Goal: Task Accomplishment & Management: Manage account settings

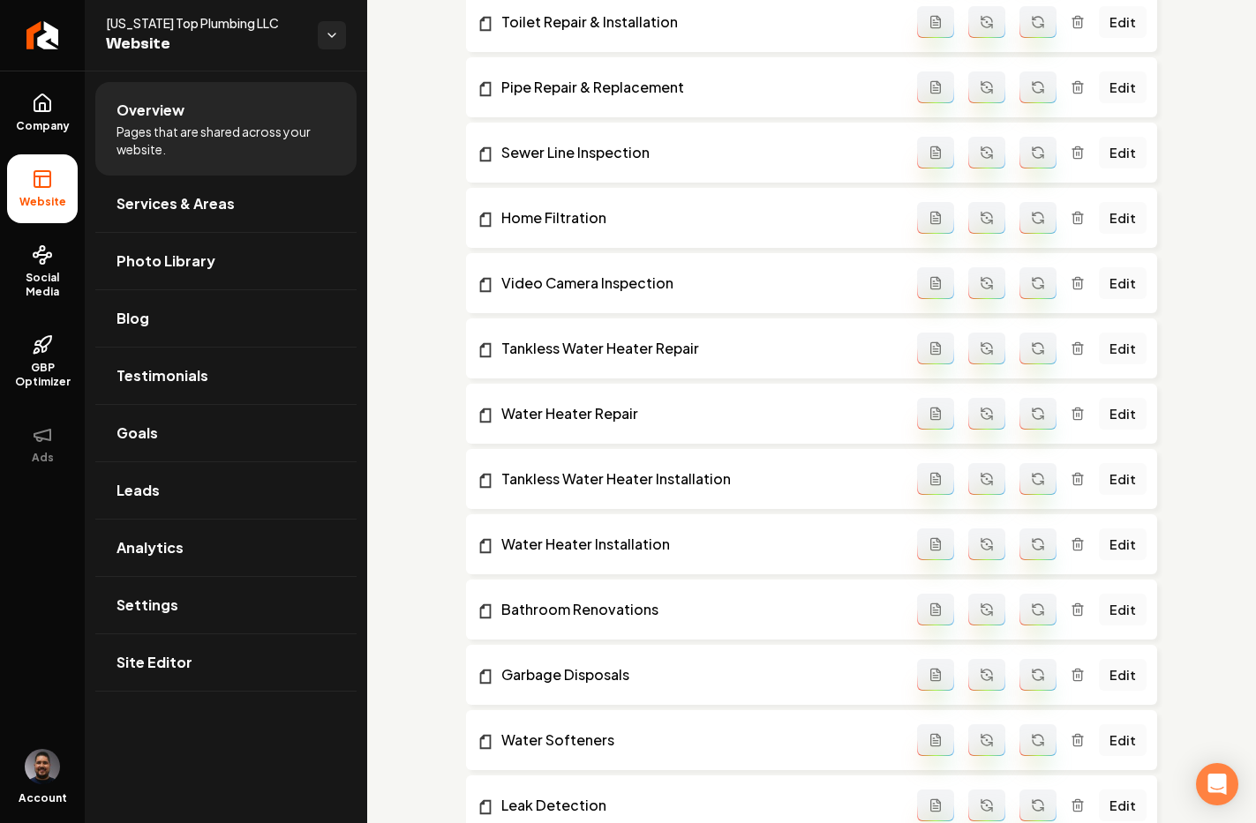
scroll to position [1136, 0]
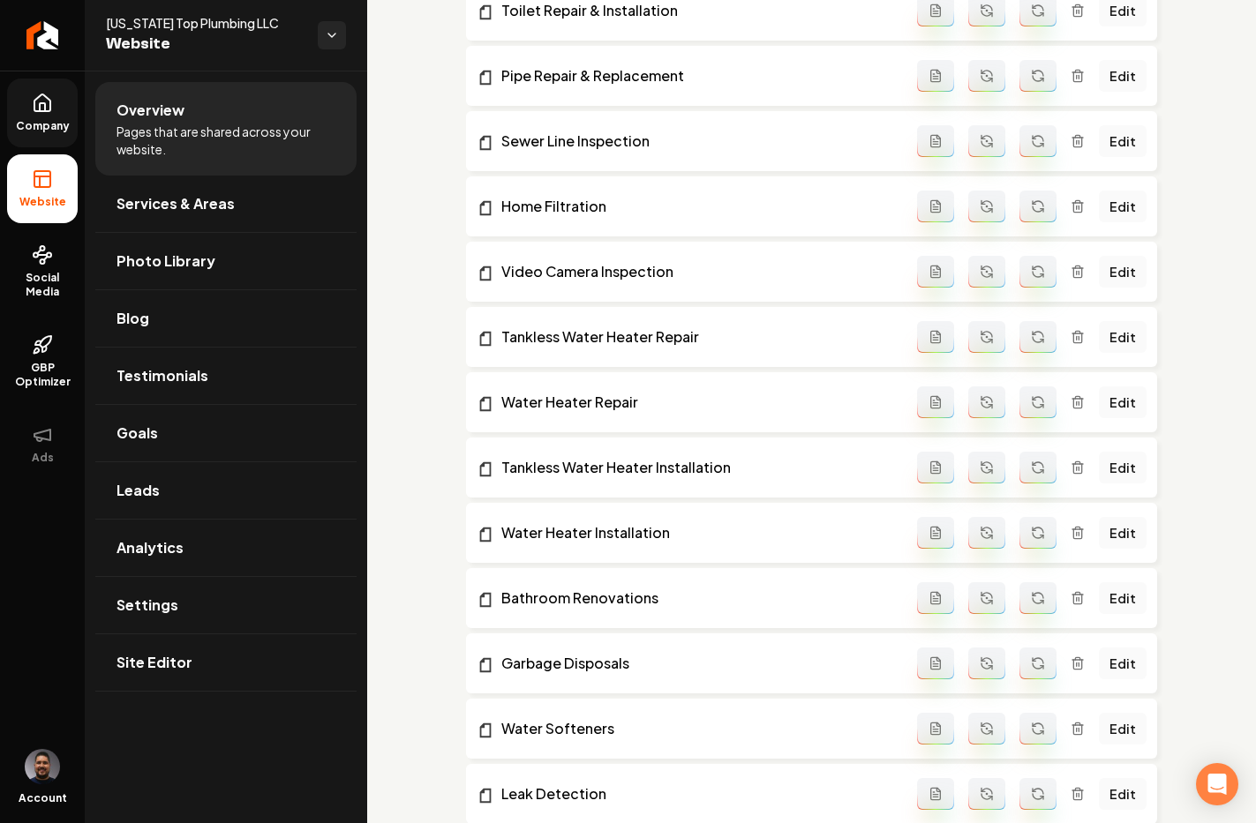
click at [48, 101] on icon at bounding box center [42, 103] width 21 height 21
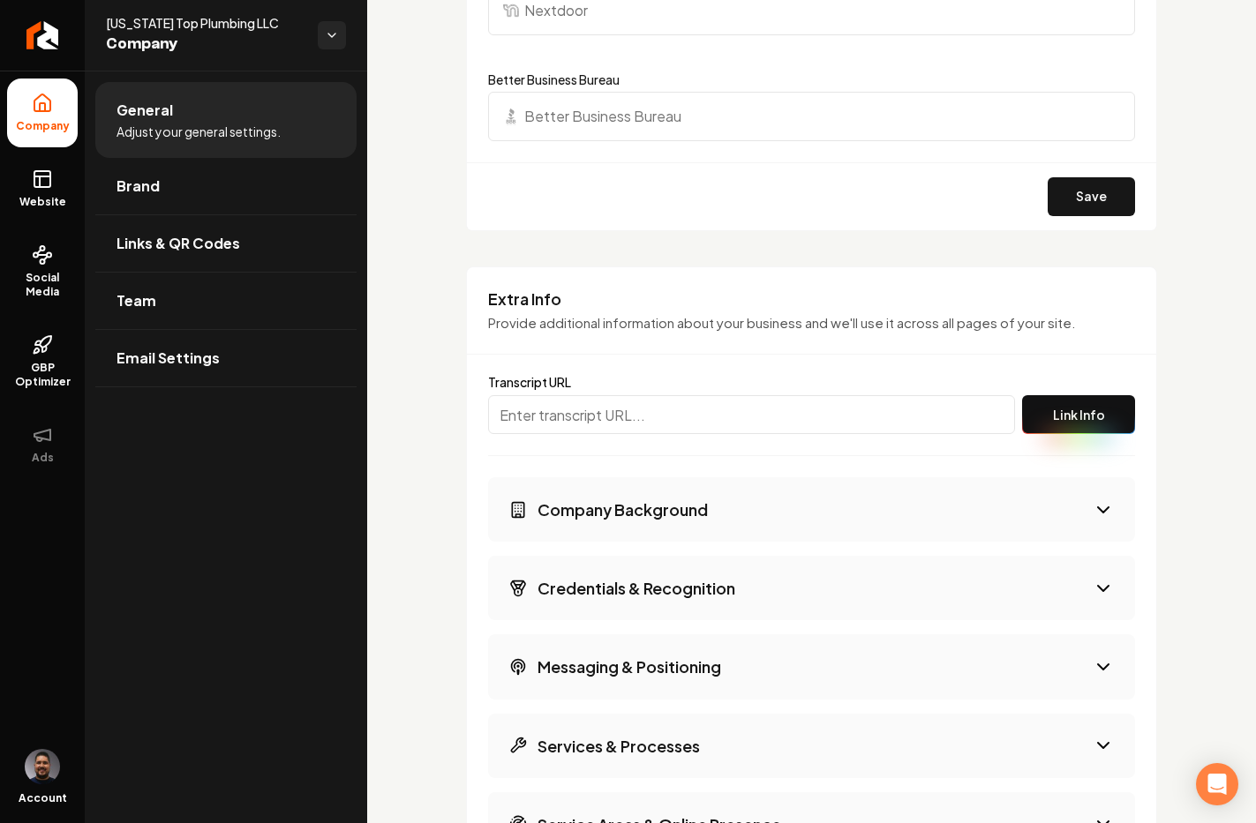
scroll to position [2685, 0]
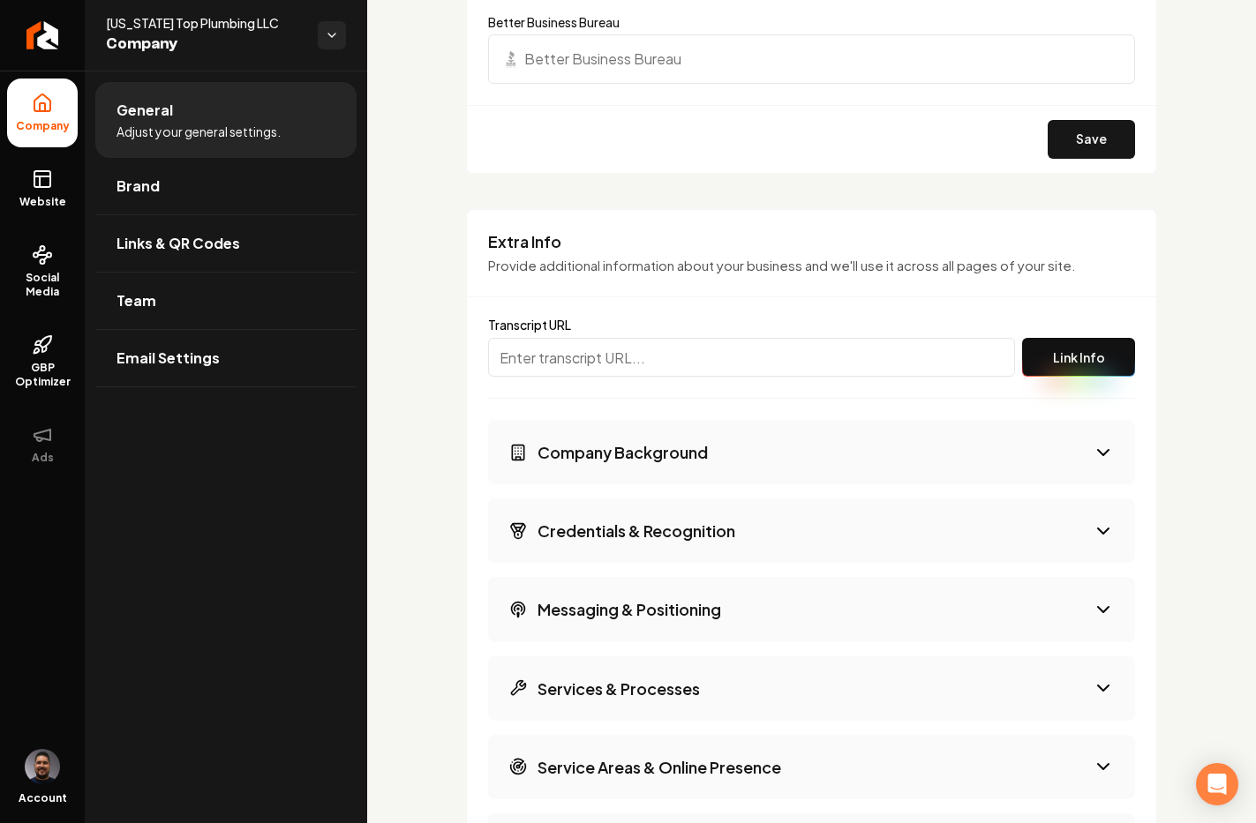
click at [804, 507] on button "Credentials & Recognition" at bounding box center [811, 531] width 647 height 64
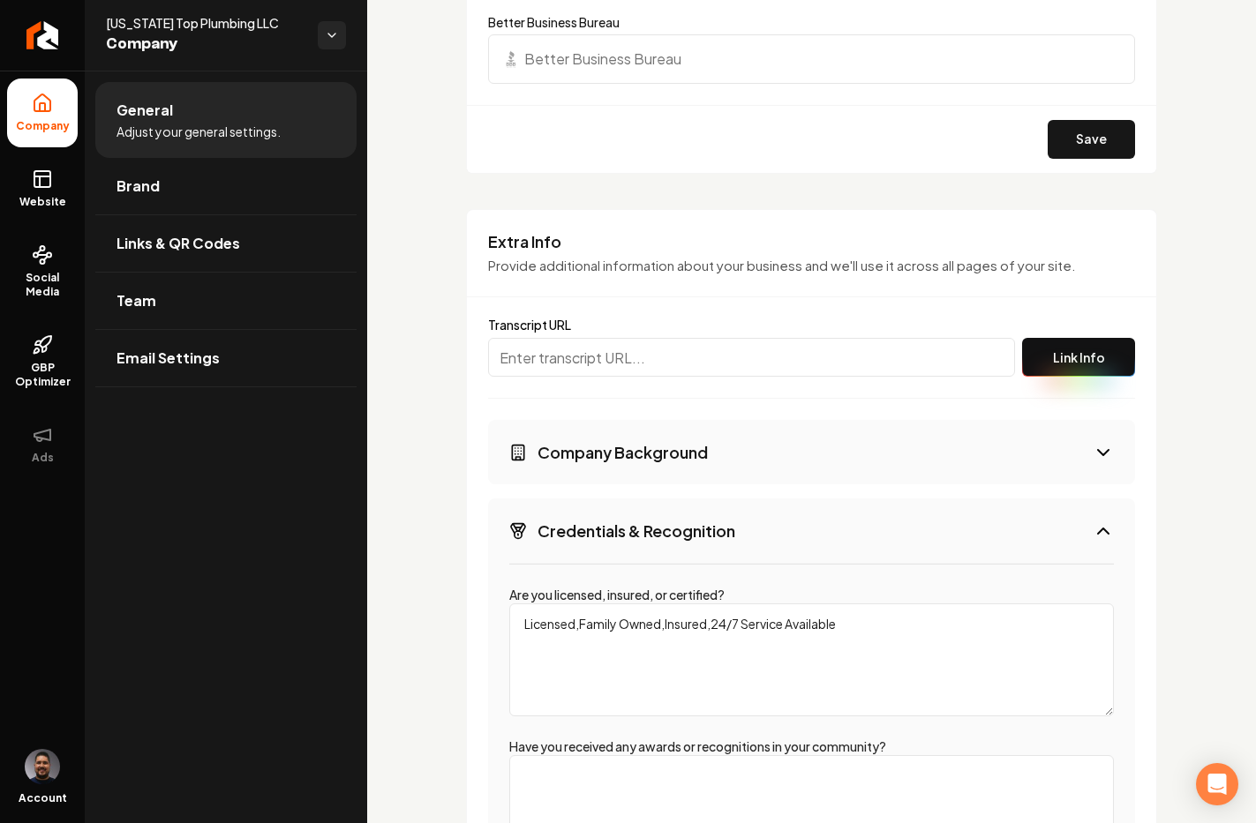
click at [772, 447] on button "Company Background" at bounding box center [811, 452] width 647 height 64
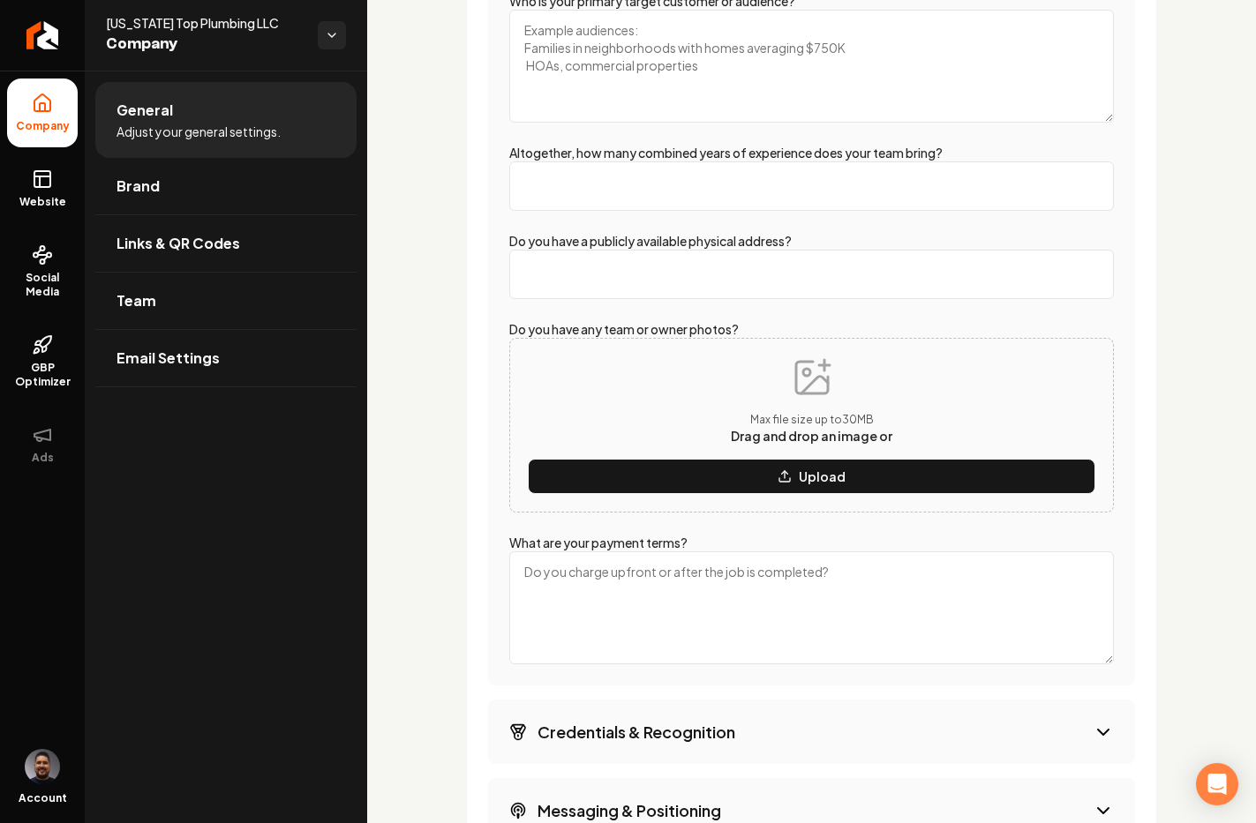
scroll to position [3914, 0]
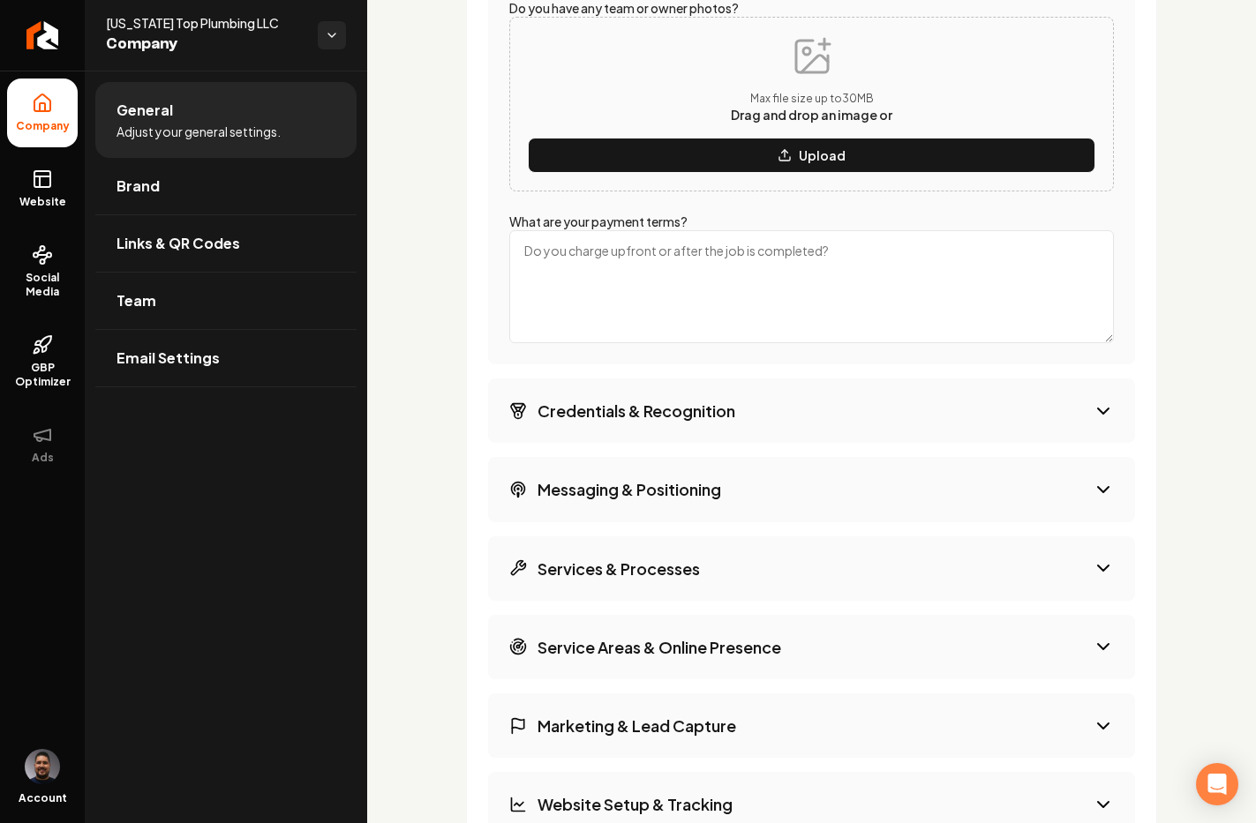
click at [775, 414] on button "Credentials & Recognition" at bounding box center [811, 411] width 647 height 64
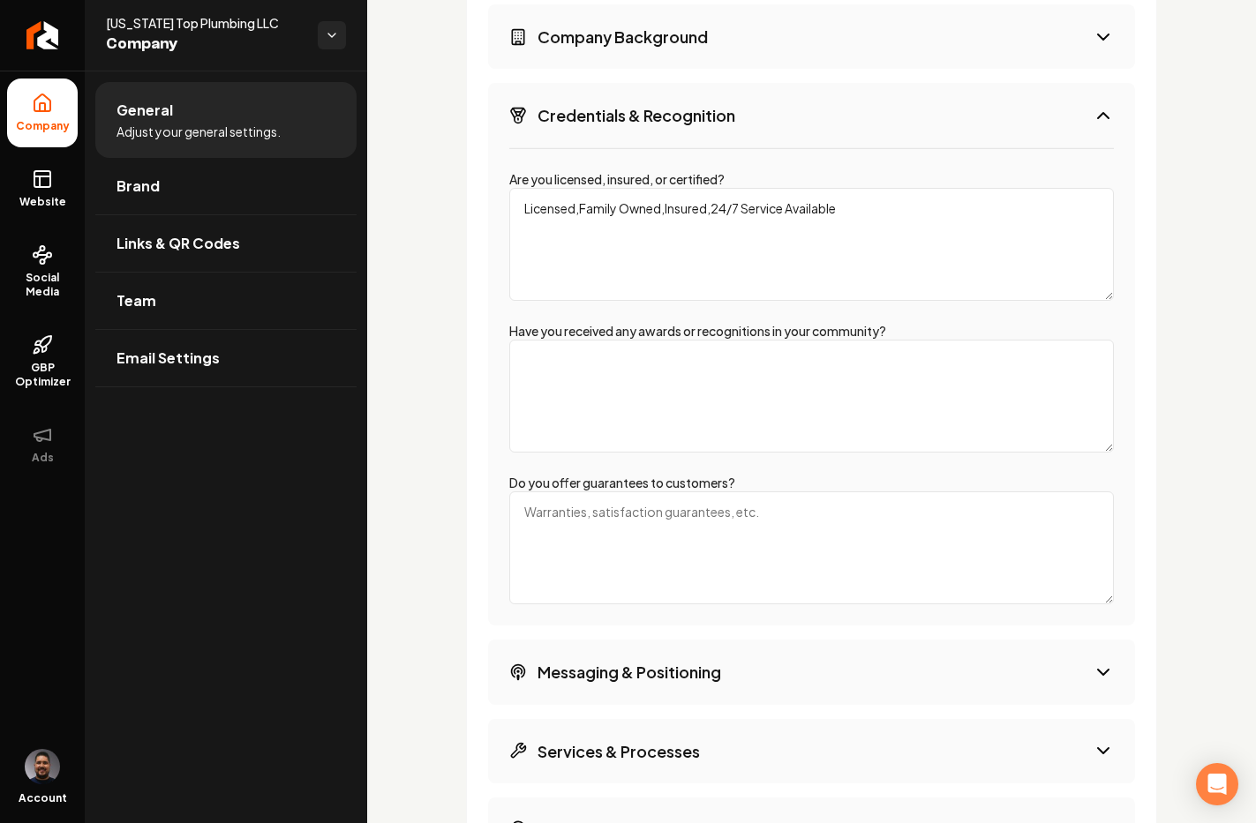
scroll to position [3424, 0]
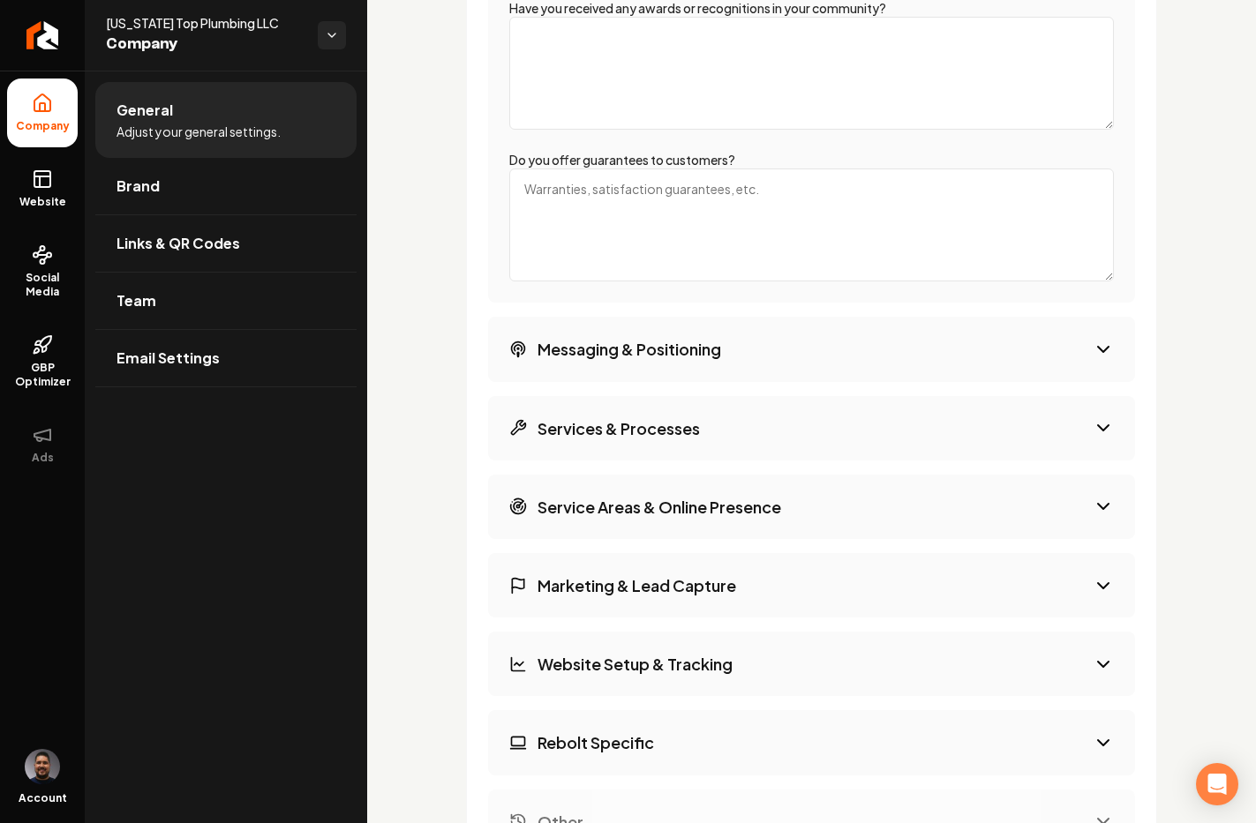
click at [778, 331] on button "Messaging & Positioning" at bounding box center [811, 349] width 647 height 64
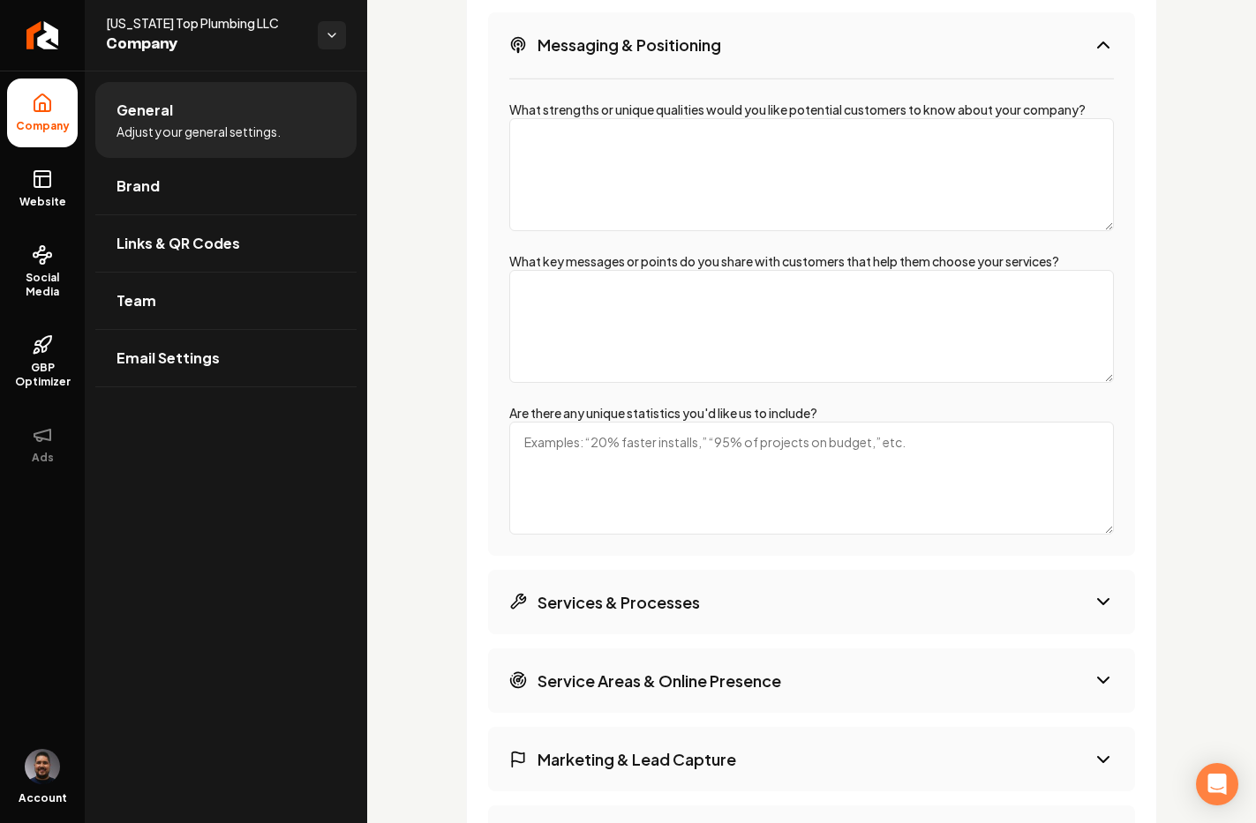
scroll to position [3284, 0]
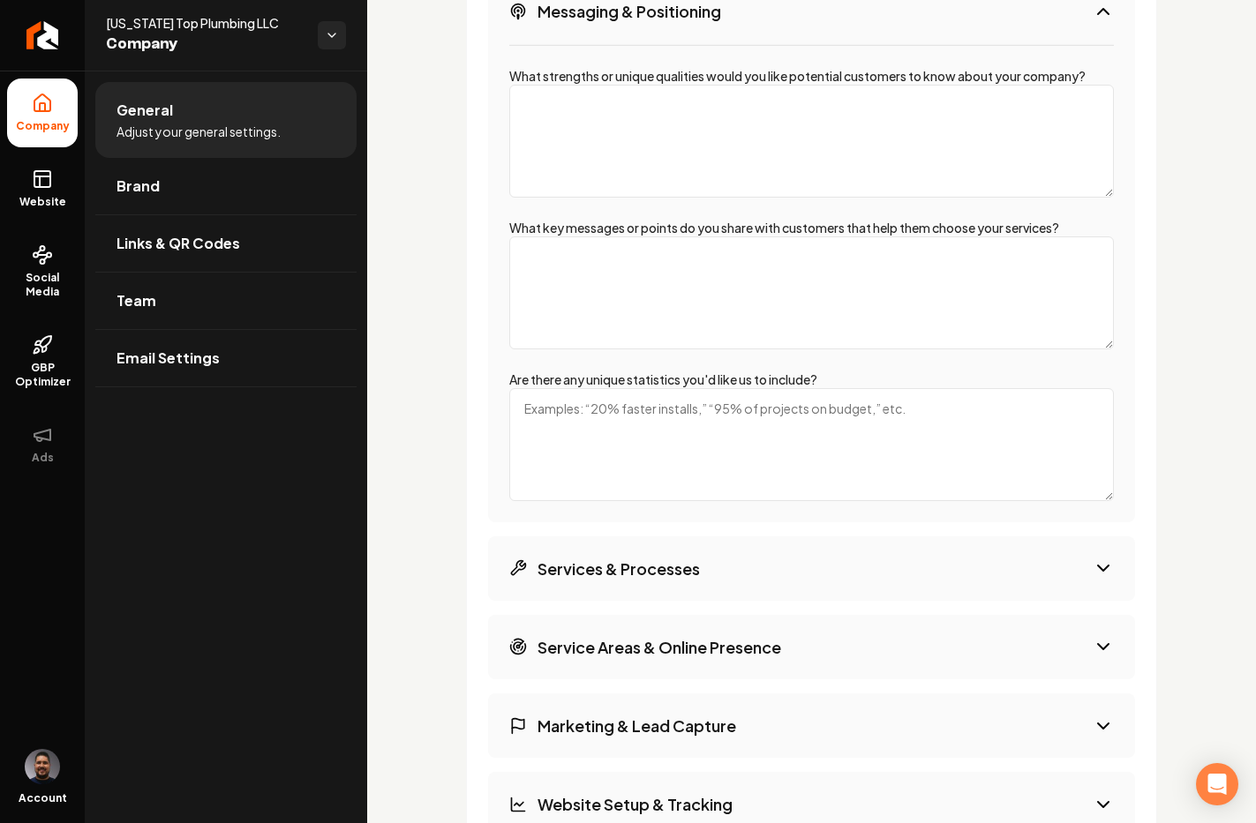
drag, startPoint x: 802, startPoint y: 575, endPoint x: 795, endPoint y: 541, distance: 35.1
click at [802, 574] on button "Services & Processes" at bounding box center [811, 569] width 647 height 64
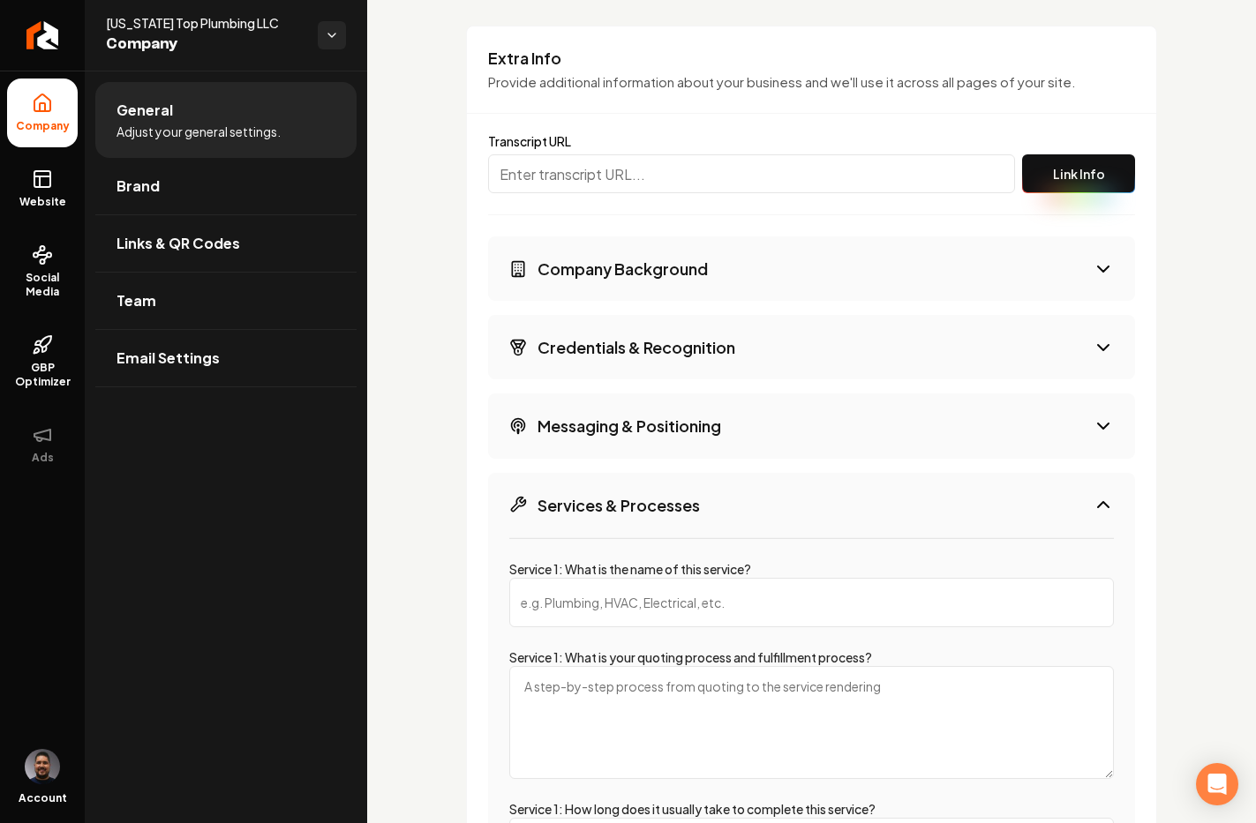
scroll to position [2831, 0]
